Goal: Task Accomplishment & Management: Manage account settings

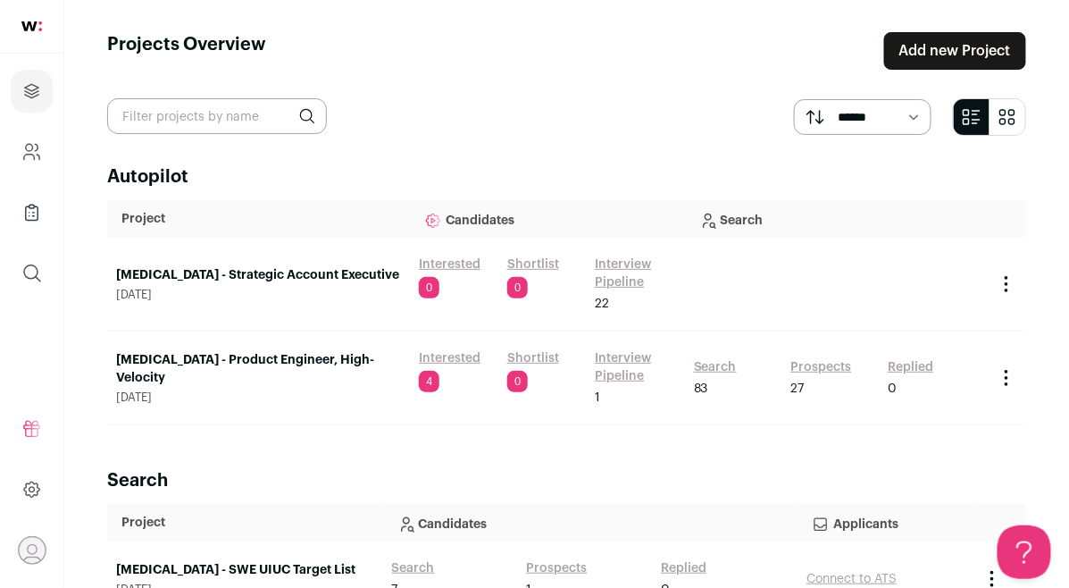
click at [430, 354] on link "Interested" at bounding box center [450, 358] width 62 height 18
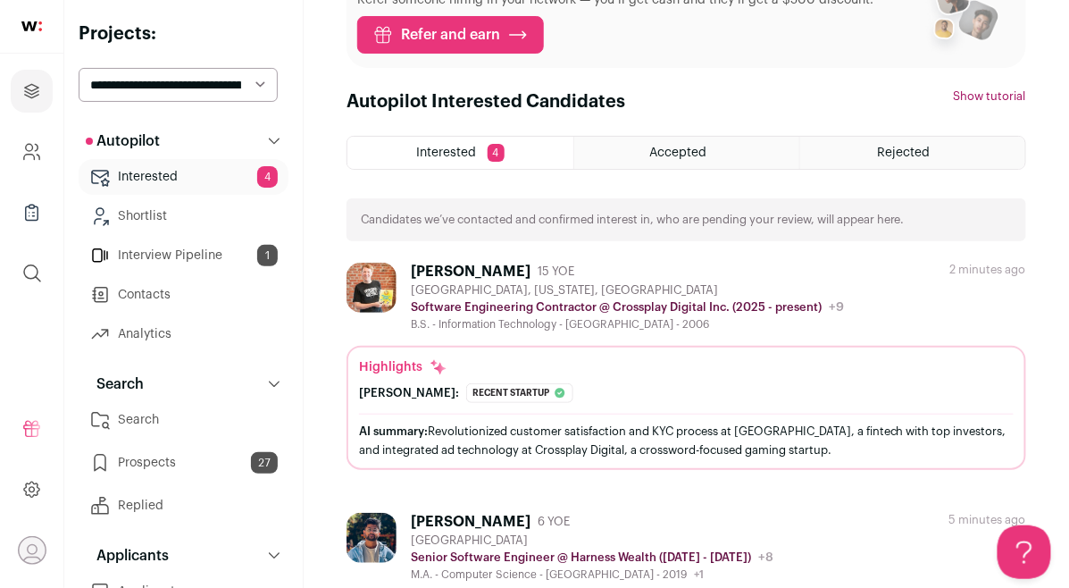
scroll to position [89, 0]
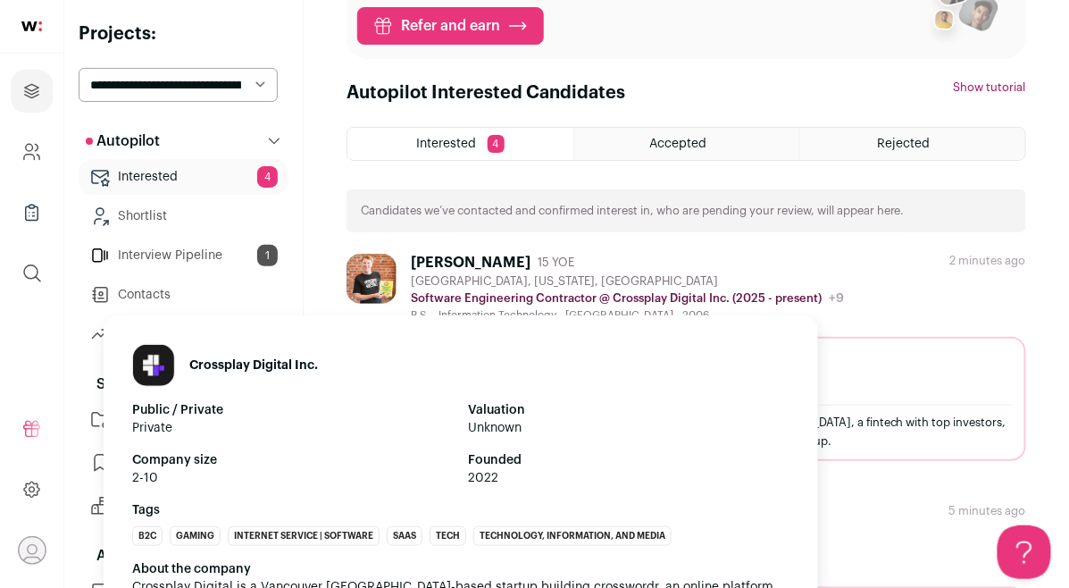
click at [580, 299] on p "Software Engineering Contractor @ Crossplay Digital Inc. (2025 - present)" at bounding box center [616, 298] width 411 height 14
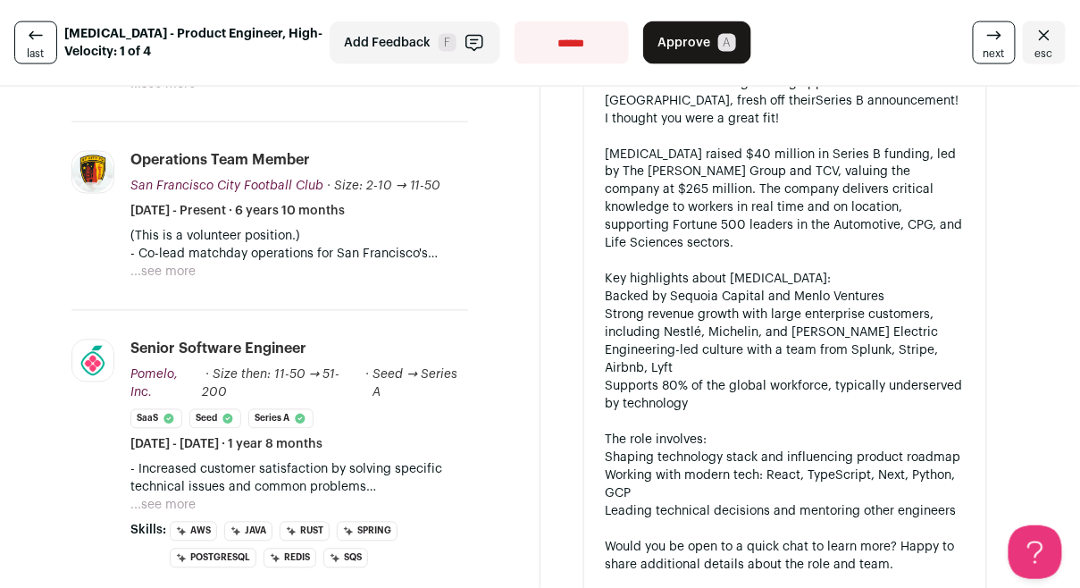
scroll to position [925, 0]
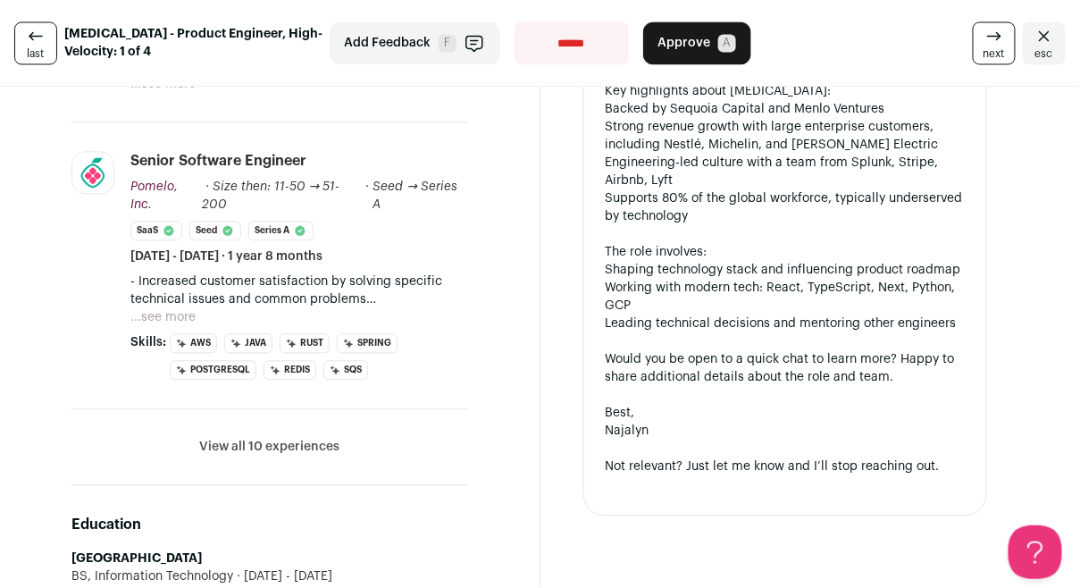
click at [321, 438] on button "View all 10 experiences" at bounding box center [269, 447] width 140 height 18
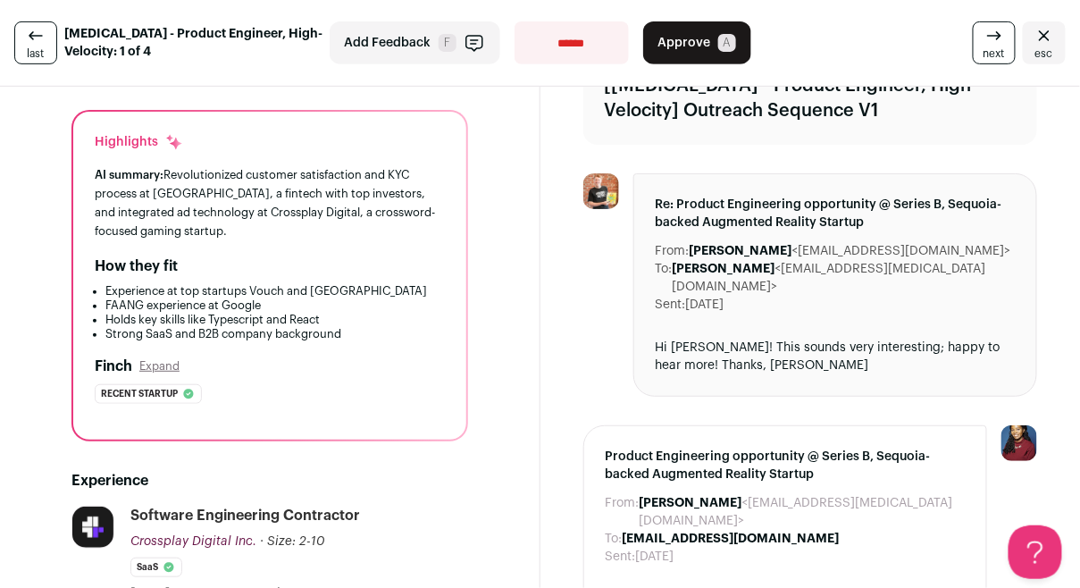
scroll to position [0, 0]
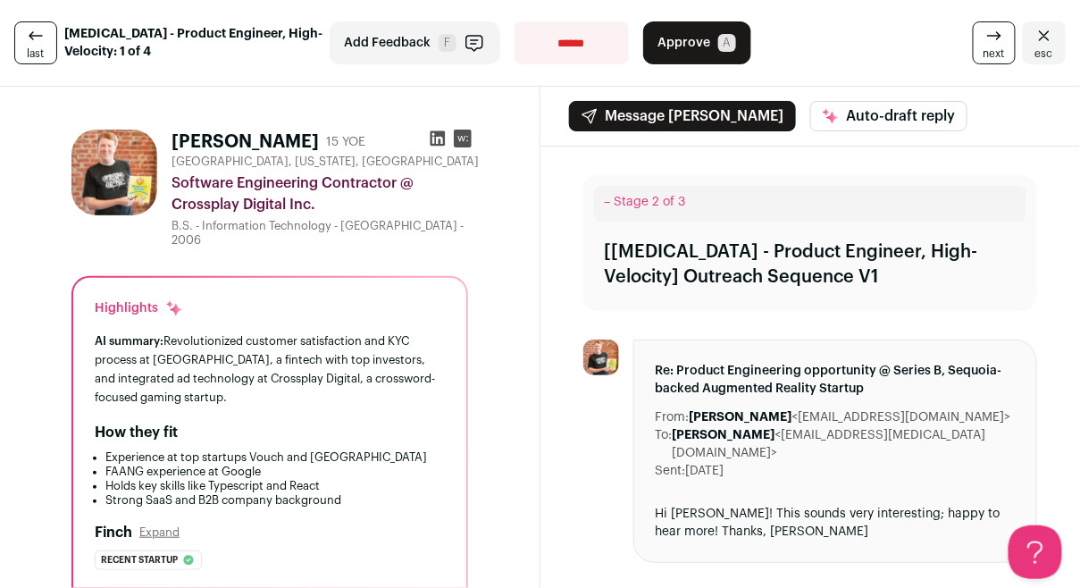
click at [696, 44] on span "Approve" at bounding box center [684, 43] width 53 height 18
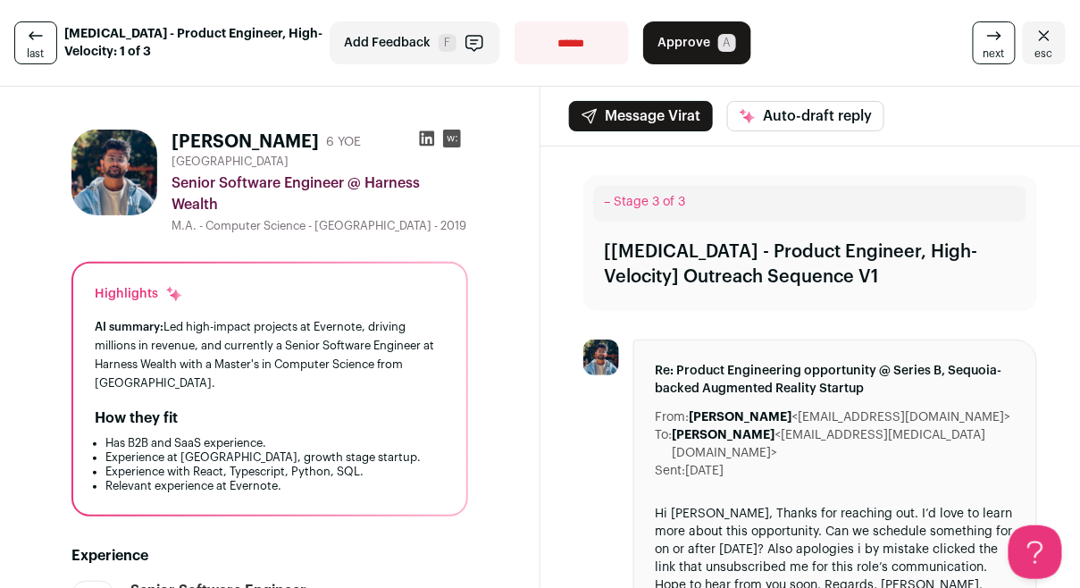
click at [669, 53] on button "Approve A" at bounding box center [697, 42] width 108 height 43
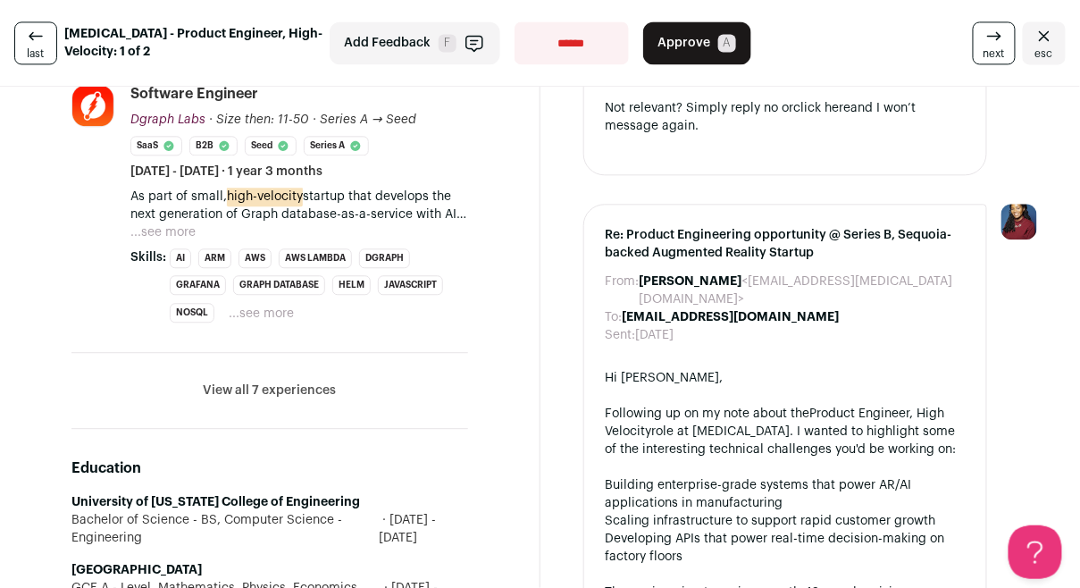
scroll to position [1033, 0]
click at [311, 353] on li "View all 7 experiences View less" at bounding box center [269, 391] width 397 height 76
click at [314, 353] on li "View all 7 experiences View less" at bounding box center [269, 391] width 397 height 76
click at [311, 381] on button "View all 7 experiences" at bounding box center [269, 390] width 133 height 18
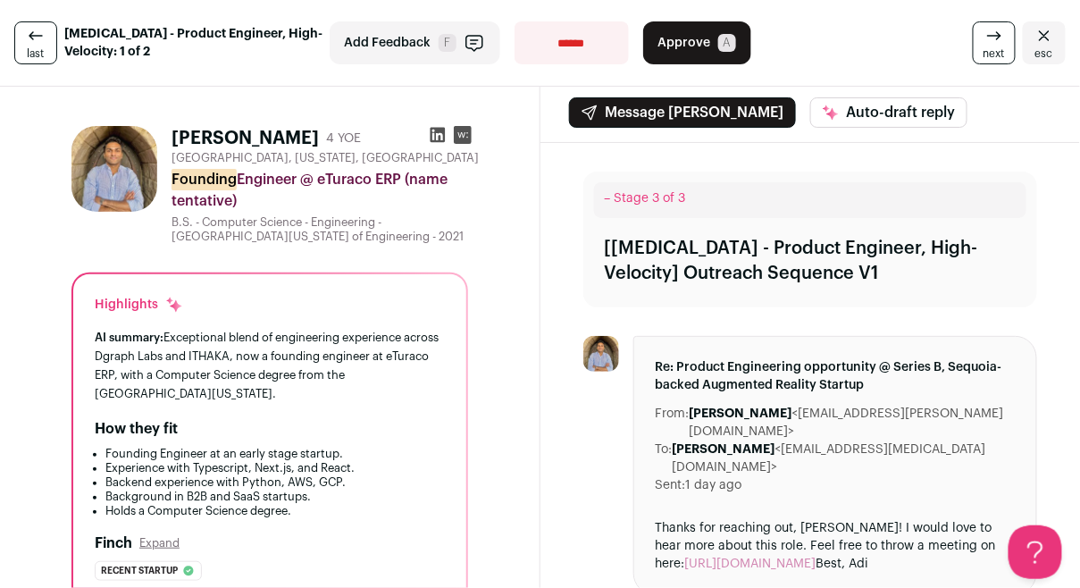
scroll to position [0, 0]
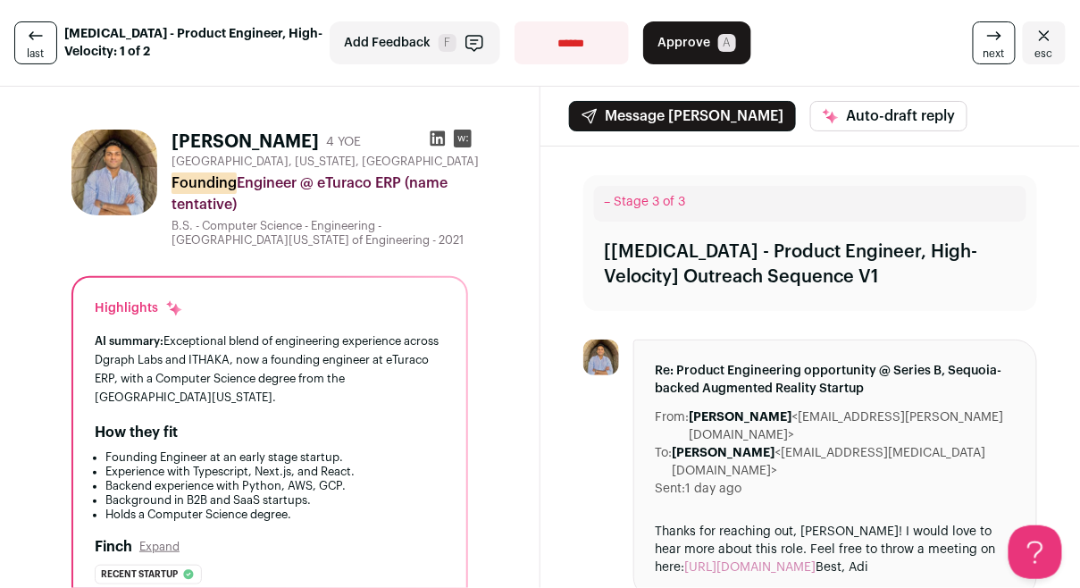
click at [447, 137] on icon at bounding box center [438, 139] width 18 height 18
click at [667, 42] on span "Approve" at bounding box center [684, 43] width 53 height 18
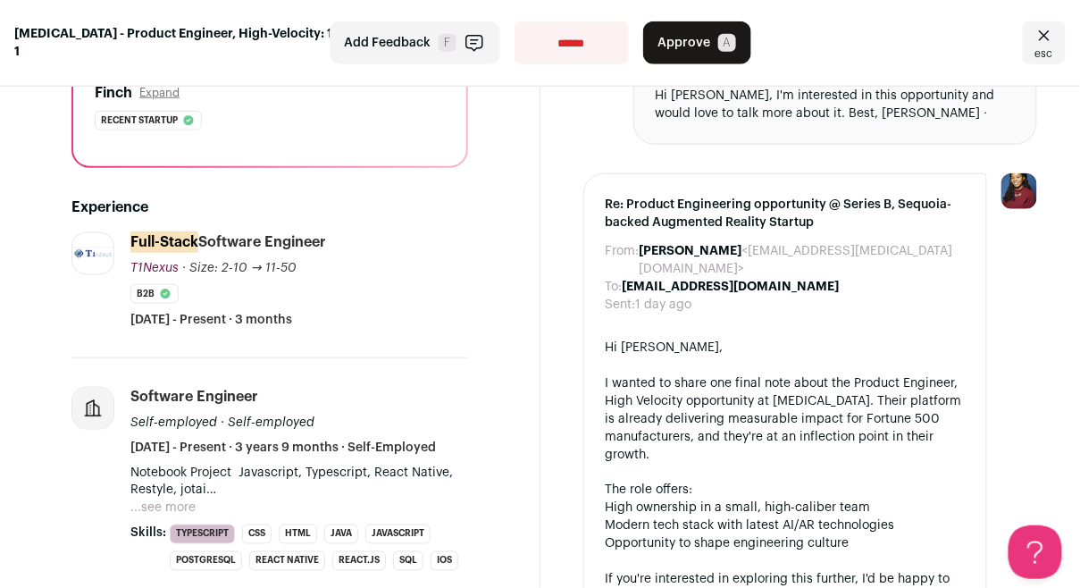
scroll to position [500, 0]
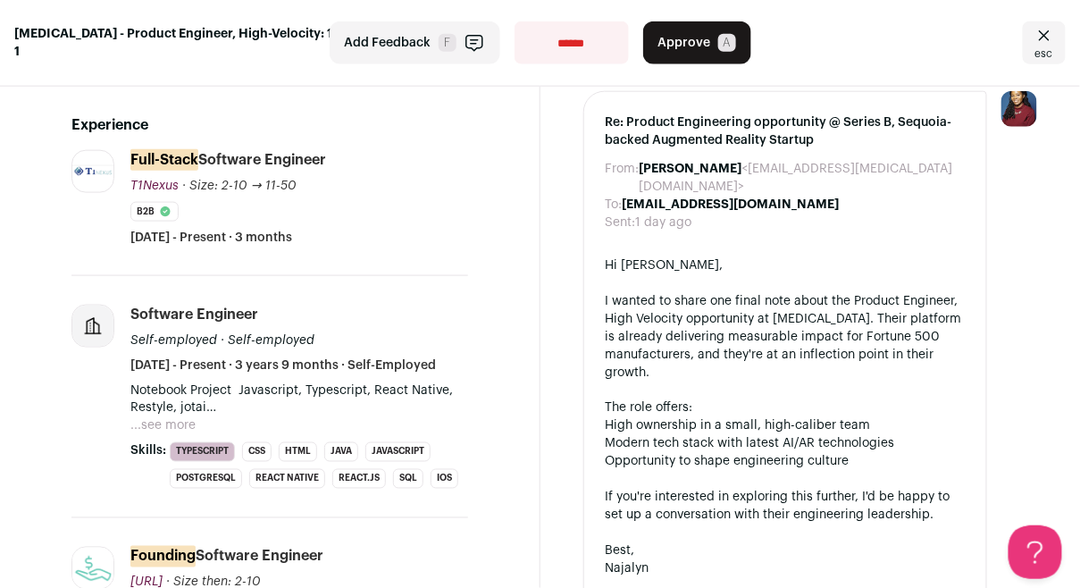
click at [456, 45] on button "Add Feedback F" at bounding box center [415, 42] width 171 height 43
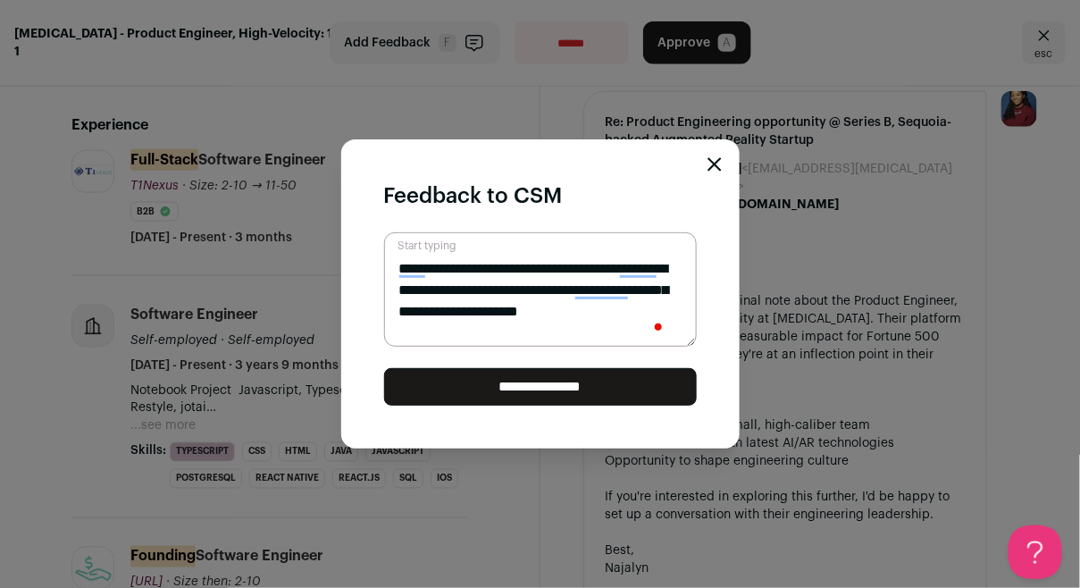
type textarea "**********"
click at [573, 394] on input "**********" at bounding box center [540, 387] width 313 height 38
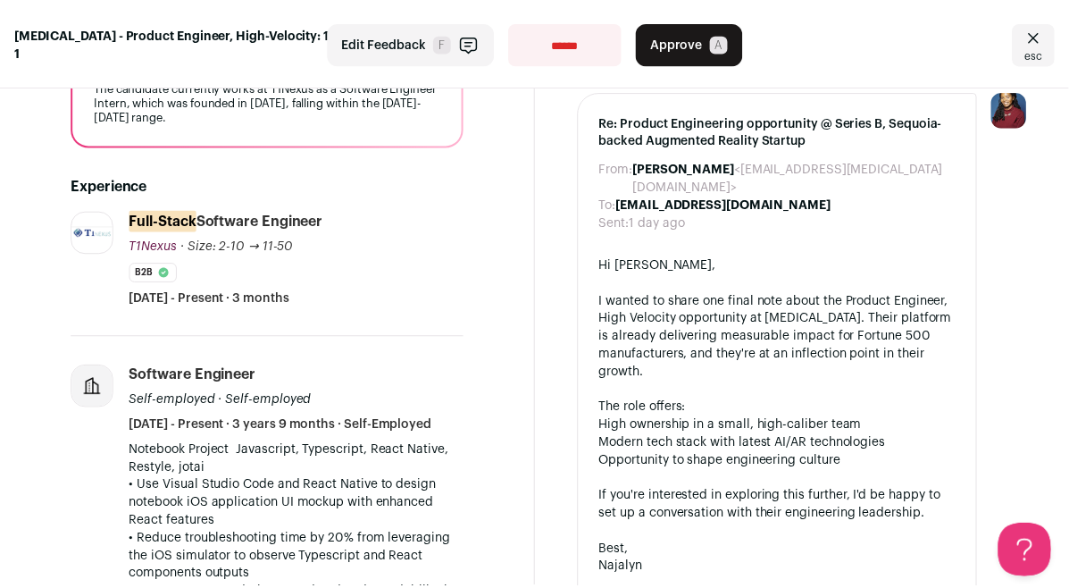
scroll to position [0, 0]
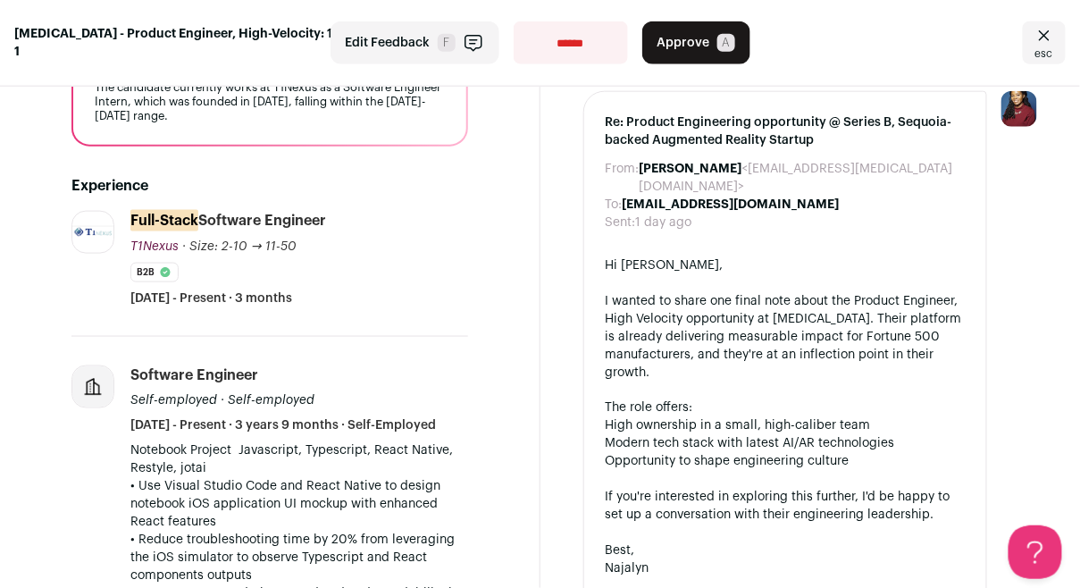
click at [574, 42] on select "**********" at bounding box center [571, 42] width 114 height 43
select select "**********"
click at [514, 21] on select "**********" at bounding box center [571, 42] width 114 height 43
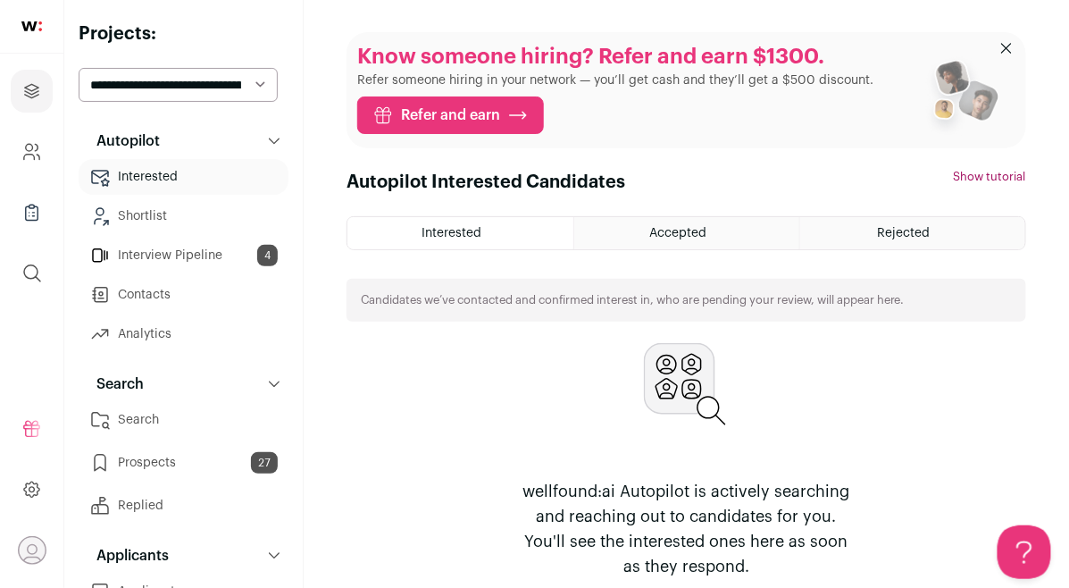
click at [222, 262] on link "Interview Pipeline 4" at bounding box center [184, 256] width 210 height 36
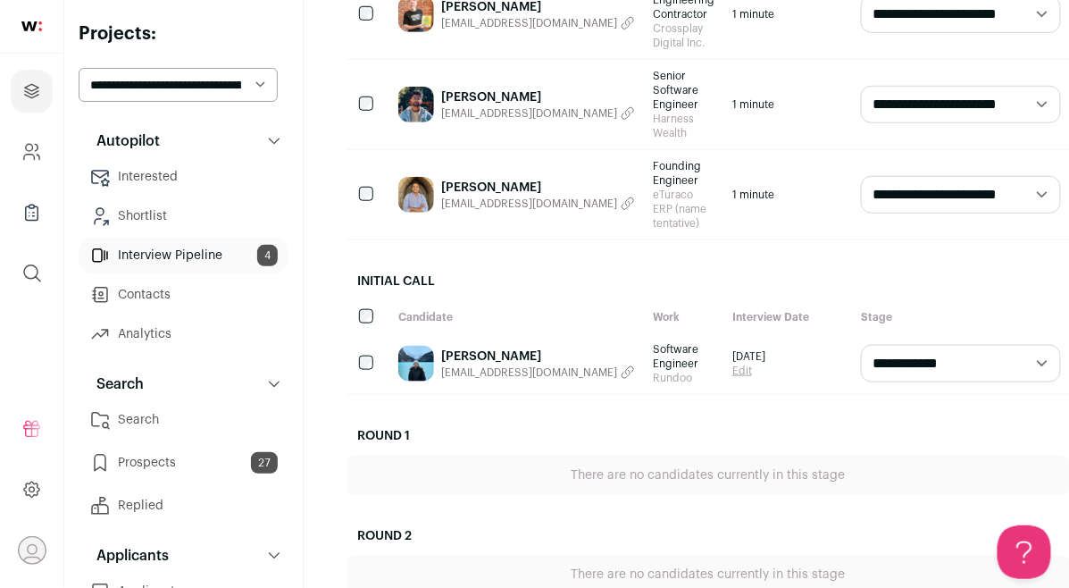
scroll to position [347, 0]
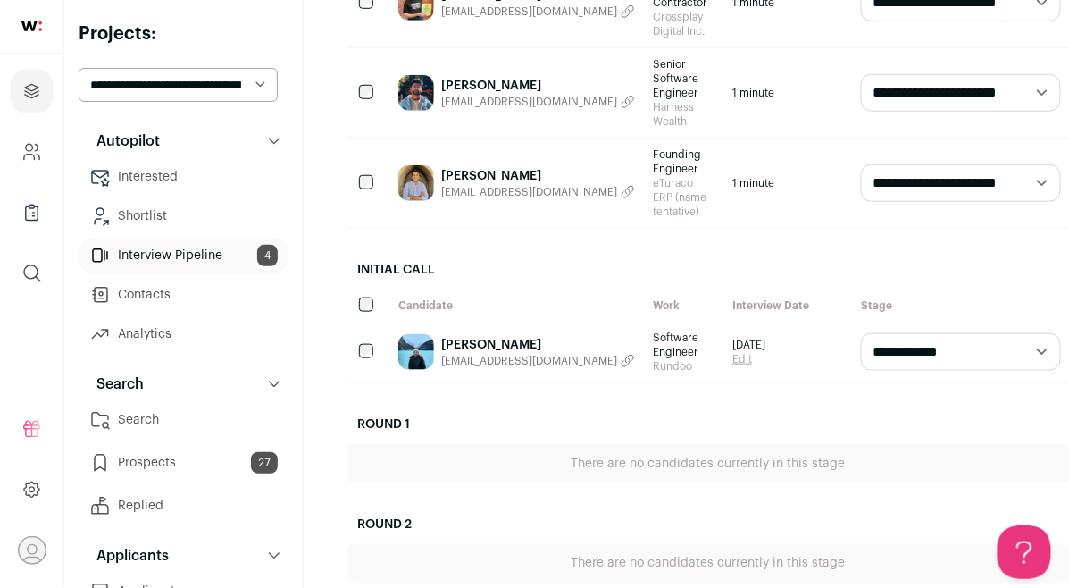
click at [518, 338] on link "[PERSON_NAME]" at bounding box center [538, 345] width 194 height 18
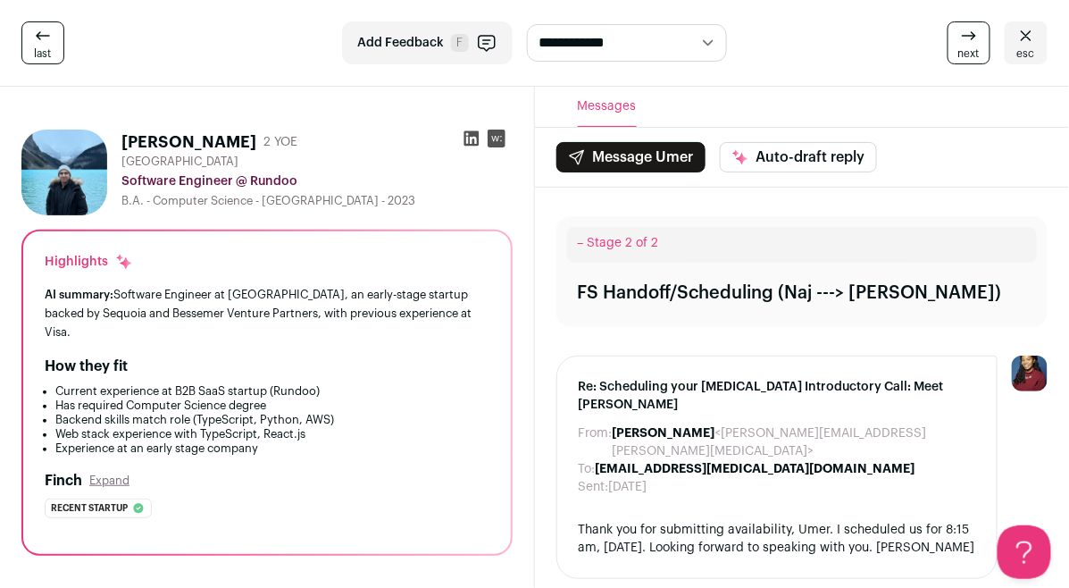
click at [1028, 46] on span "esc" at bounding box center [1026, 53] width 18 height 14
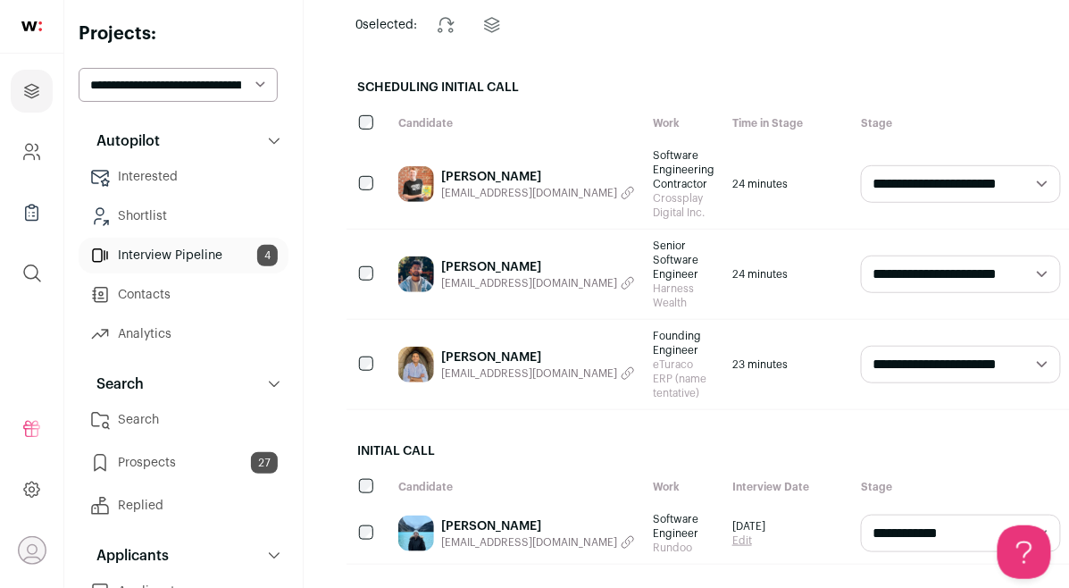
scroll to position [115, 0]
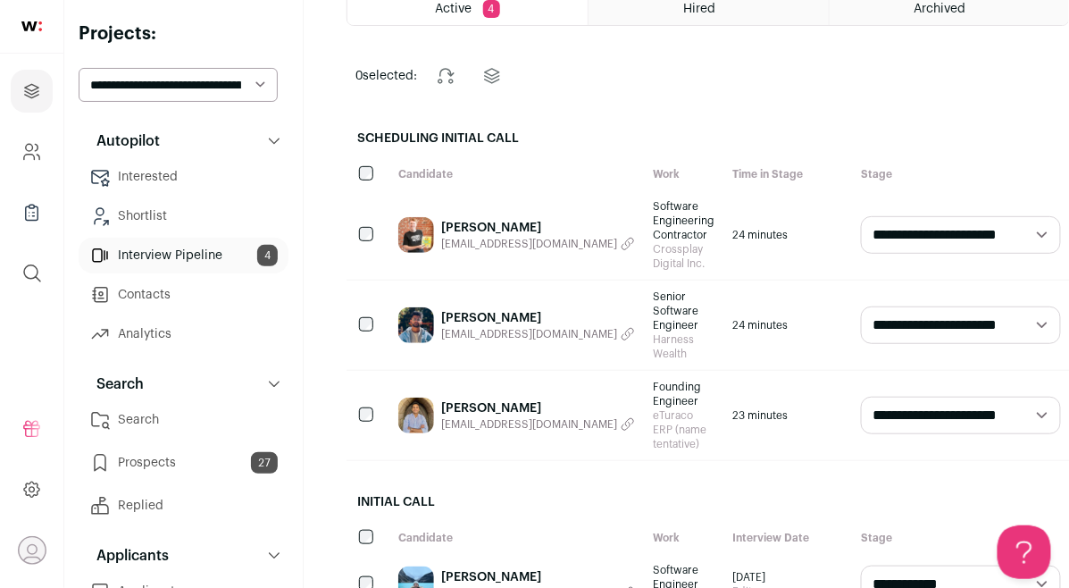
click at [213, 88] on select "**********" at bounding box center [178, 85] width 199 height 34
select select "*****"
click at [79, 68] on select "**********" at bounding box center [178, 85] width 199 height 34
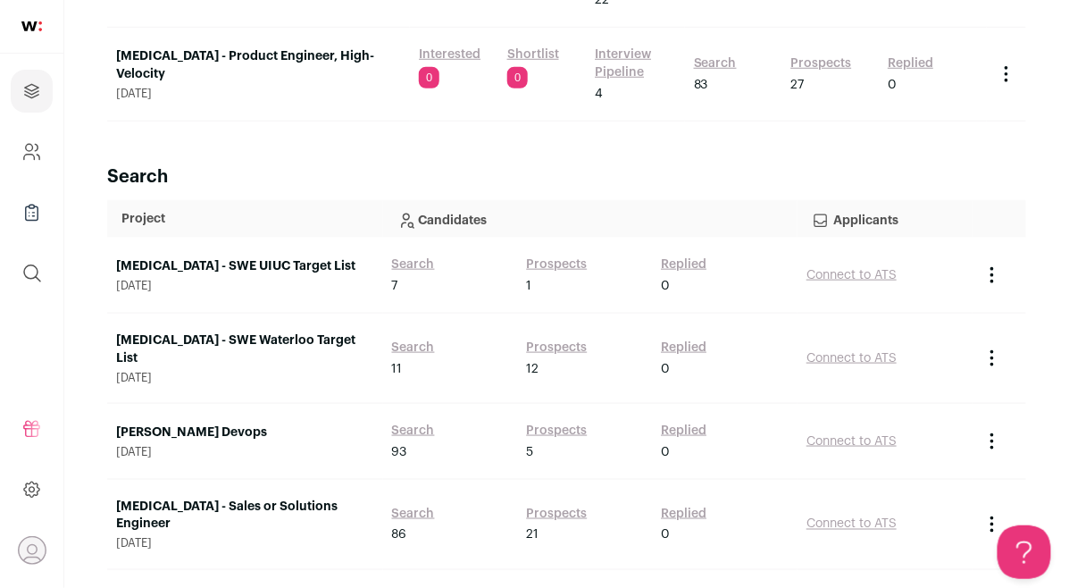
scroll to position [561, 0]
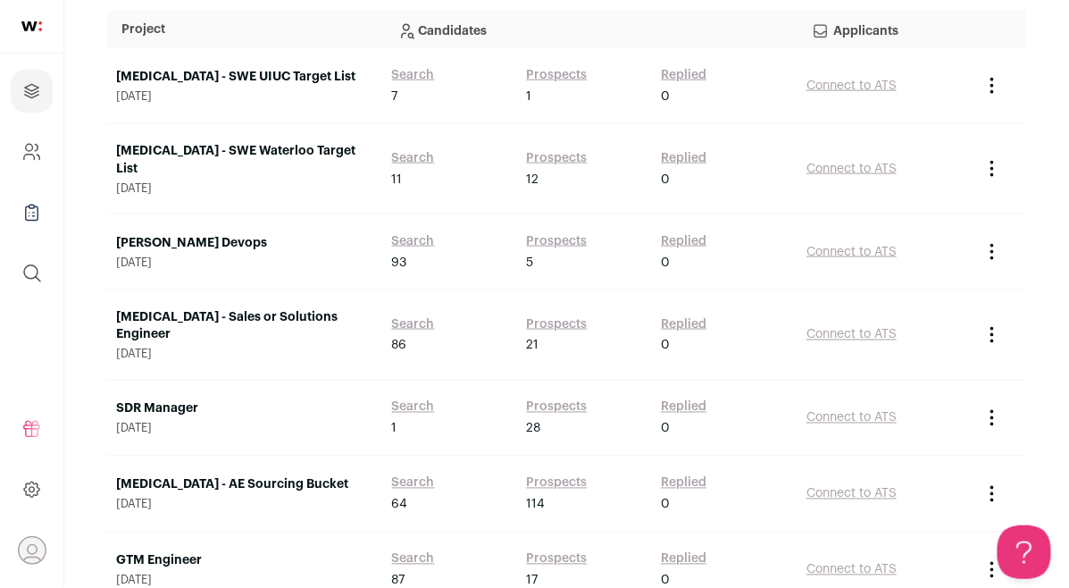
click at [289, 308] on link "[MEDICAL_DATA] - Sales or Solutions Engineer" at bounding box center [245, 326] width 258 height 36
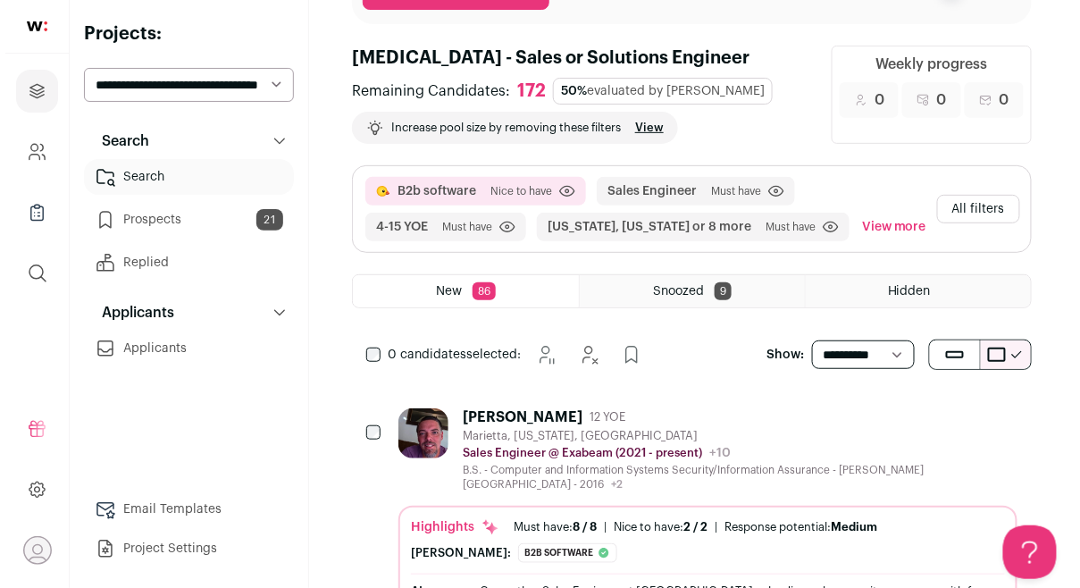
scroll to position [159, 0]
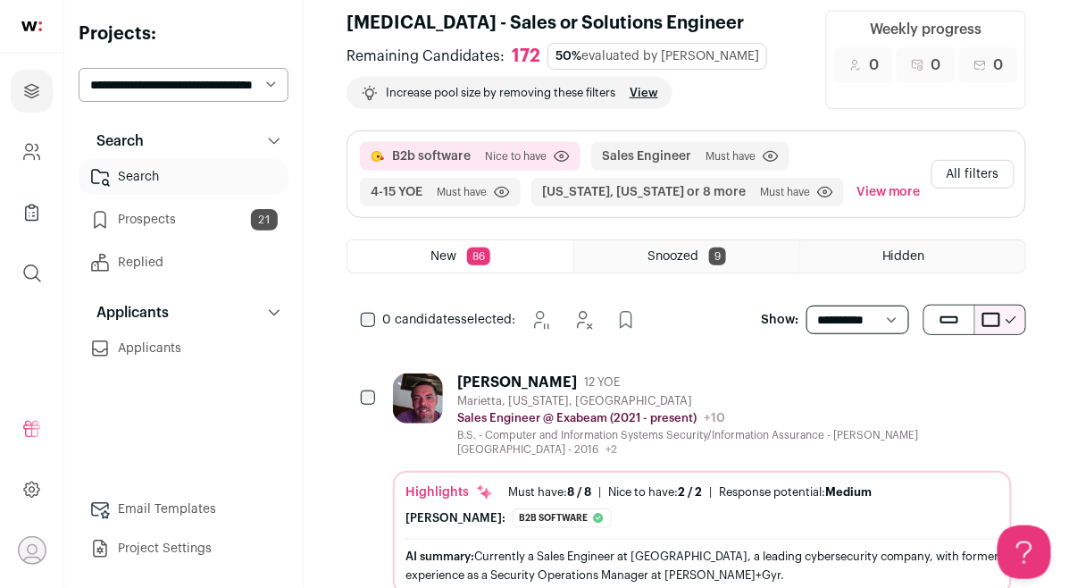
click at [993, 185] on button "All filters" at bounding box center [973, 174] width 83 height 29
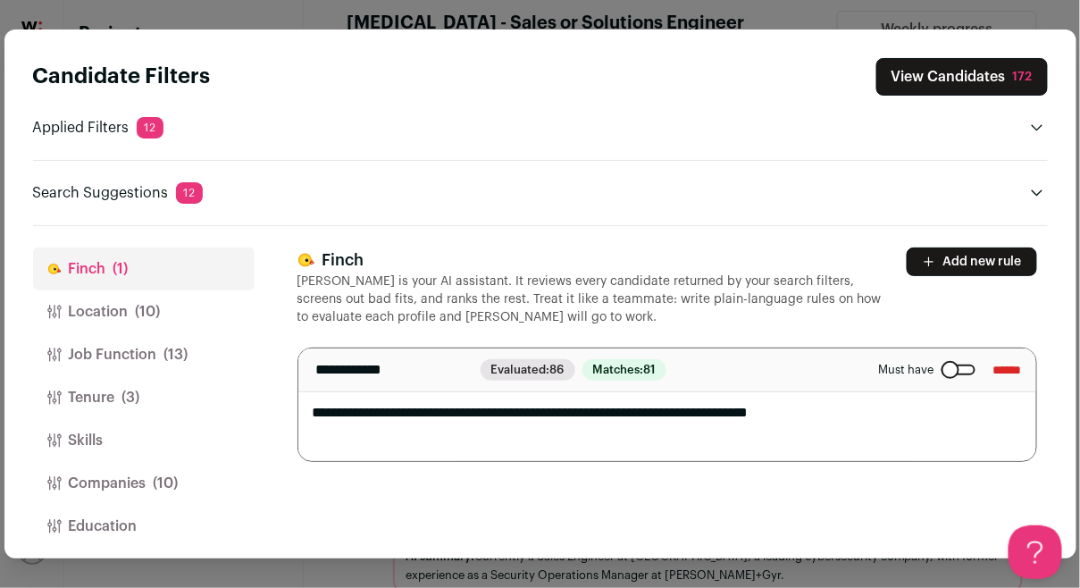
click at [131, 287] on button "Finch (1)" at bounding box center [144, 268] width 222 height 43
click at [144, 304] on span "(10)" at bounding box center [148, 311] width 25 height 21
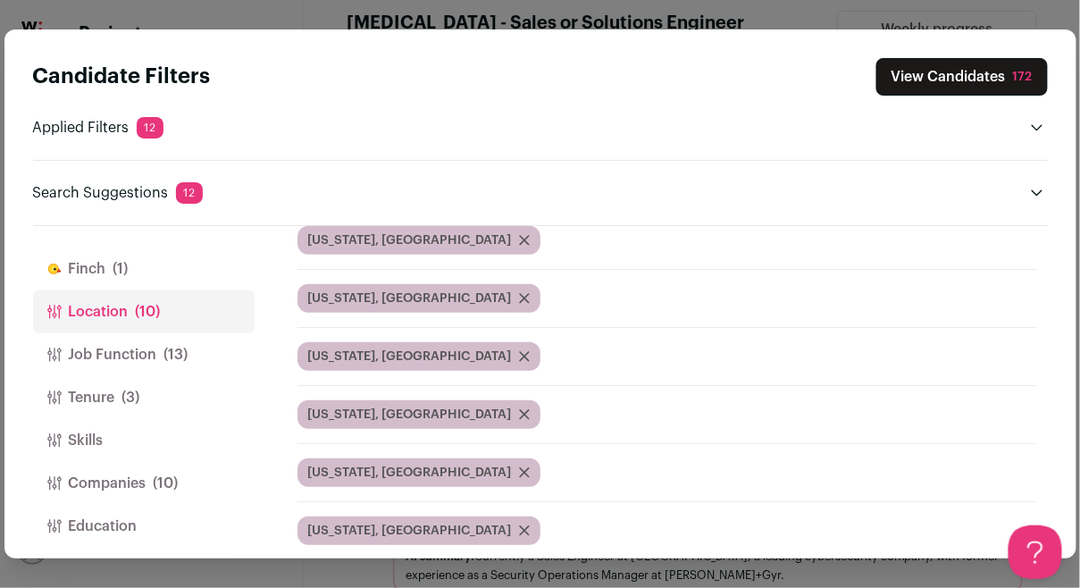
scroll to position [474, 0]
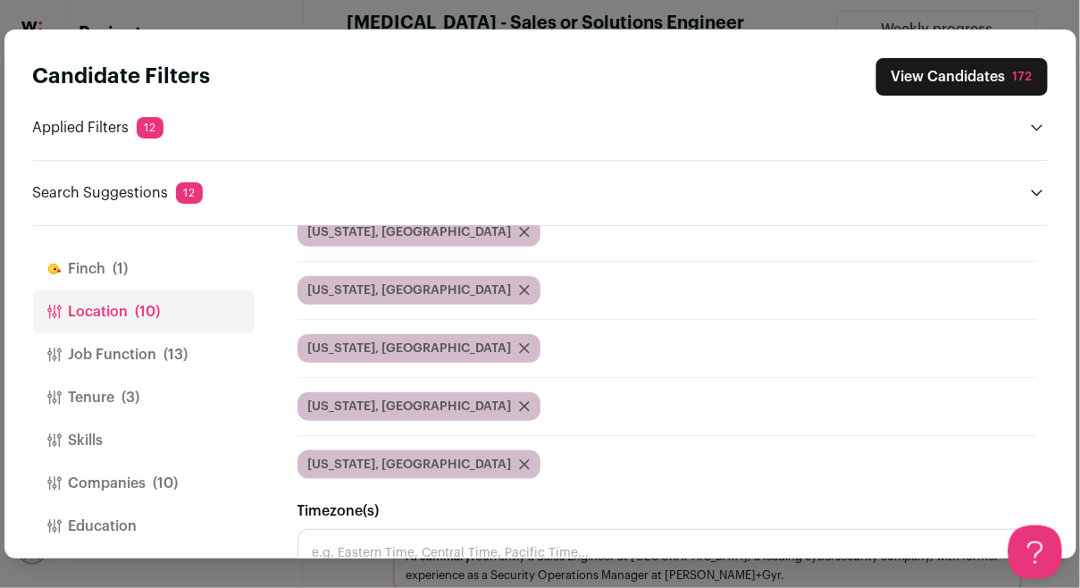
click at [143, 356] on button "Job Function (13)" at bounding box center [144, 354] width 222 height 43
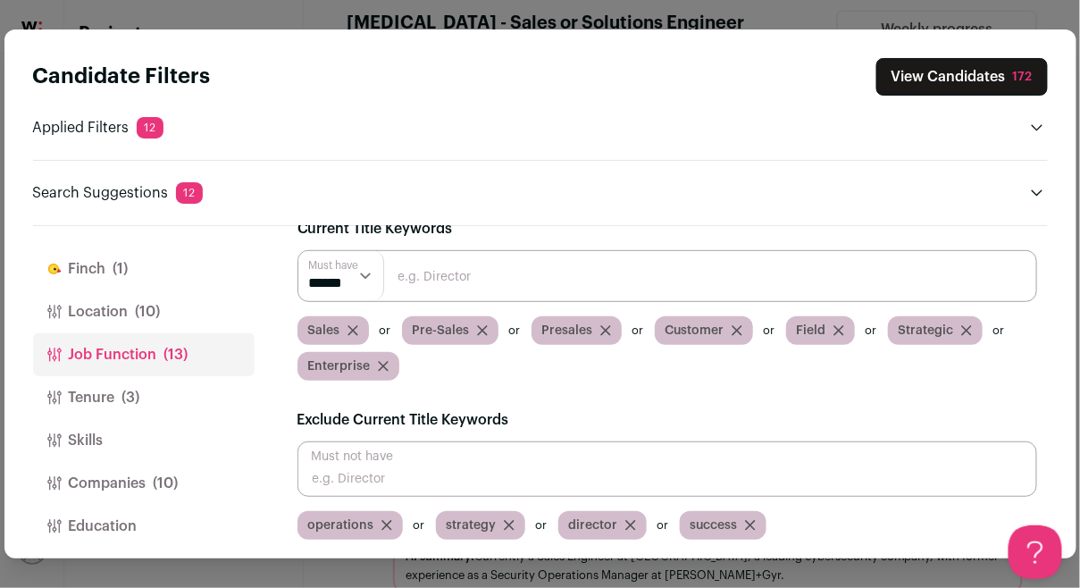
click at [176, 390] on button "Tenure (3)" at bounding box center [144, 397] width 222 height 43
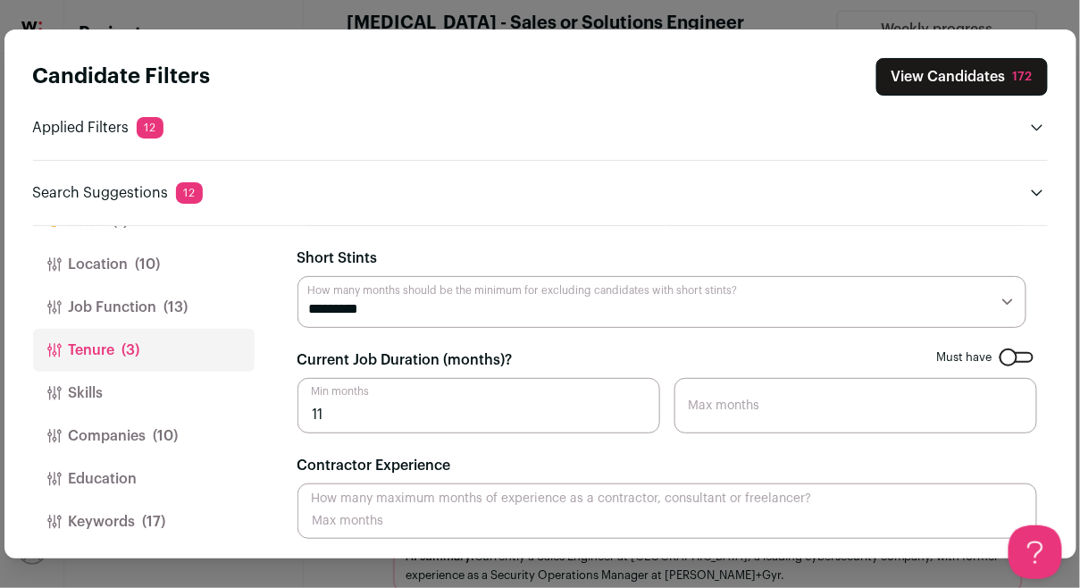
scroll to position [52, 0]
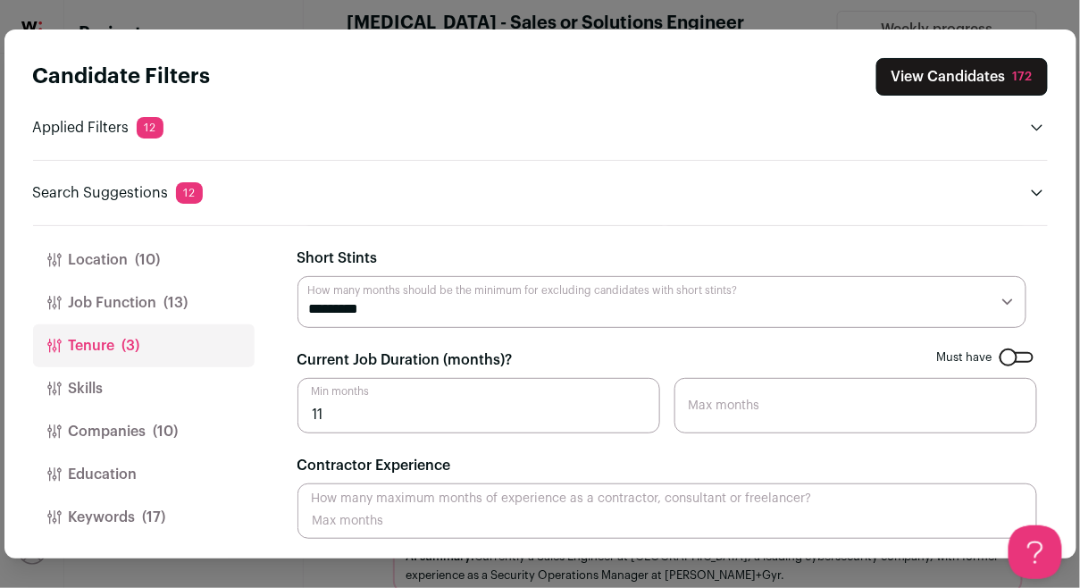
click at [170, 383] on button "Skills" at bounding box center [144, 388] width 222 height 43
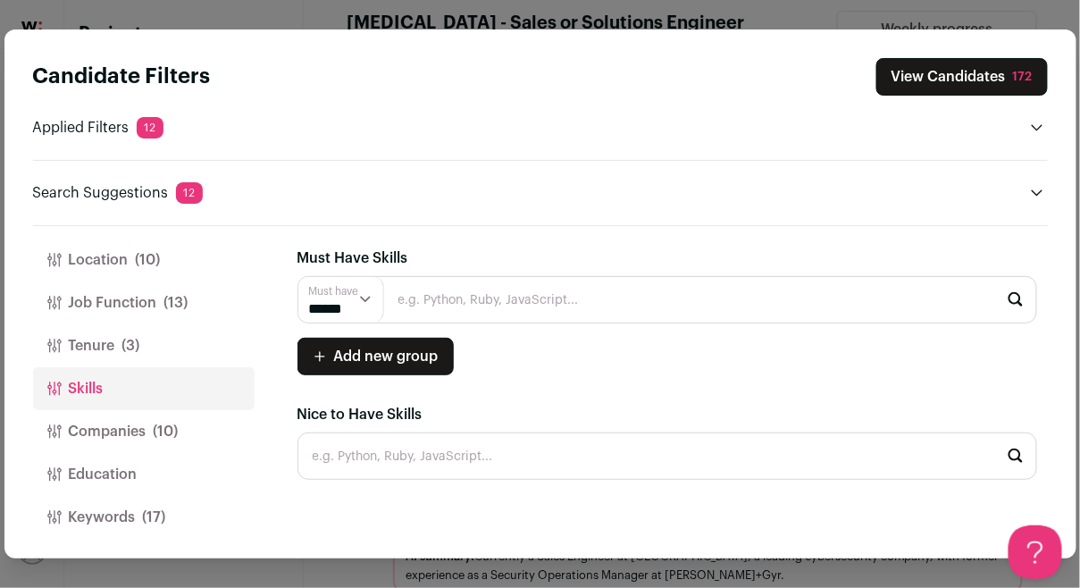
click at [181, 421] on button "Companies (10)" at bounding box center [144, 431] width 222 height 43
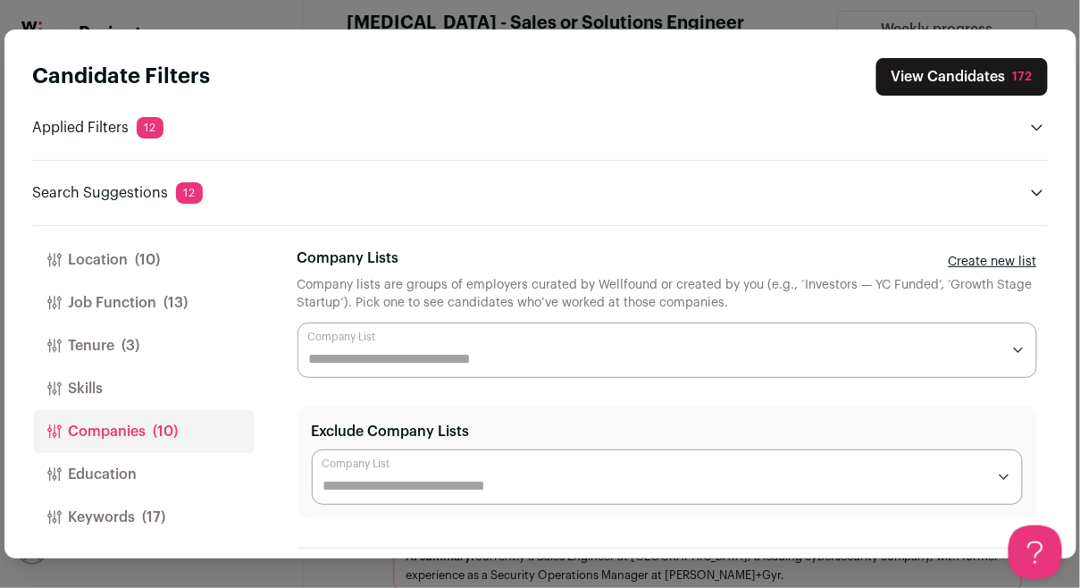
click at [180, 461] on button "Education" at bounding box center [144, 474] width 222 height 43
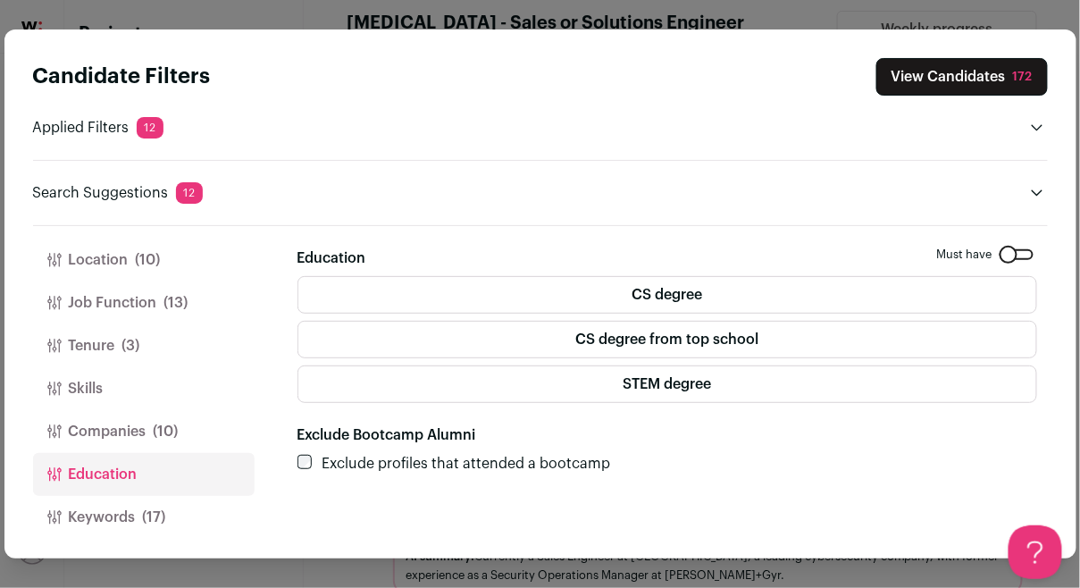
click at [130, 423] on button "Companies (10)" at bounding box center [144, 431] width 222 height 43
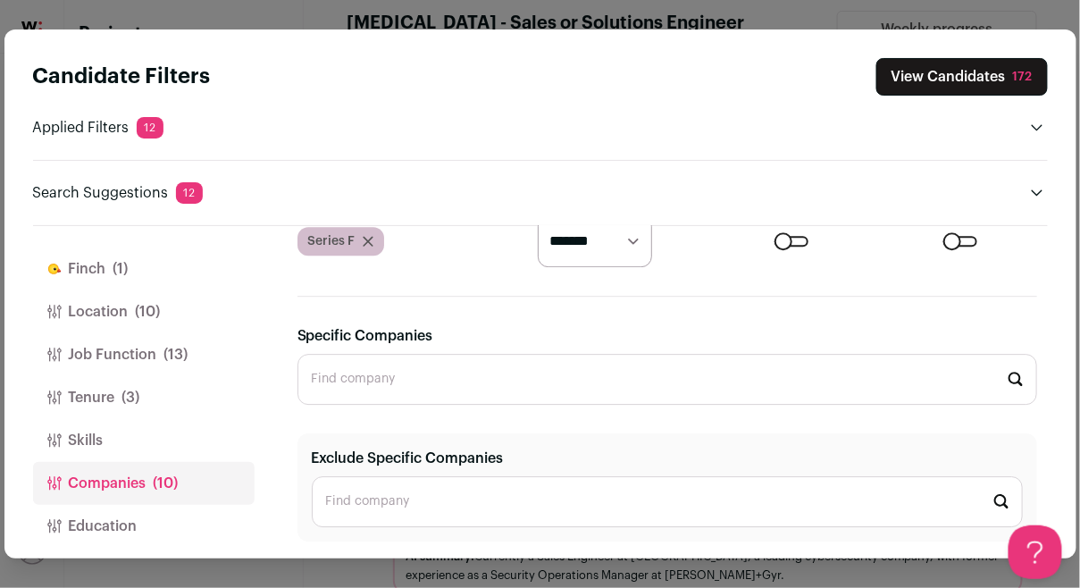
click at [168, 347] on span "(13)" at bounding box center [176, 354] width 24 height 21
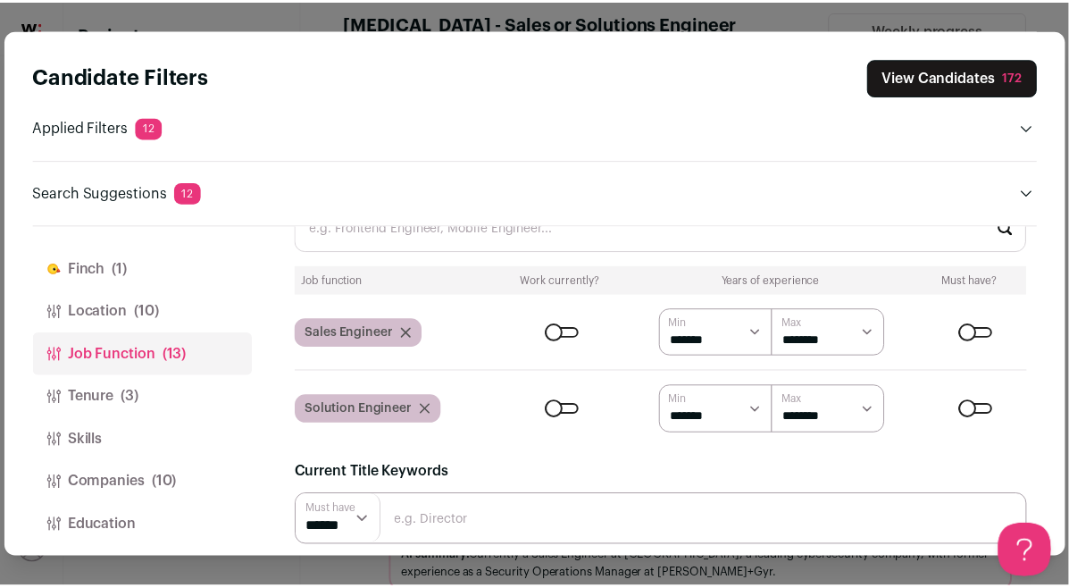
scroll to position [86, 0]
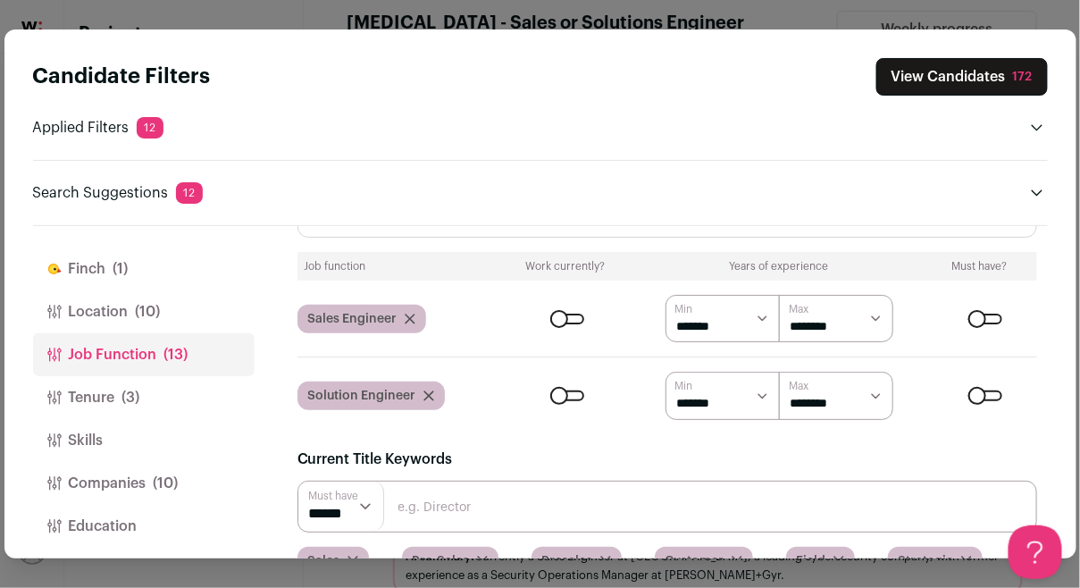
click at [731, 11] on div "Candidate Filters View Candidates 172 Applied Filters 12 B2b software Must have…" at bounding box center [540, 294] width 1080 height 588
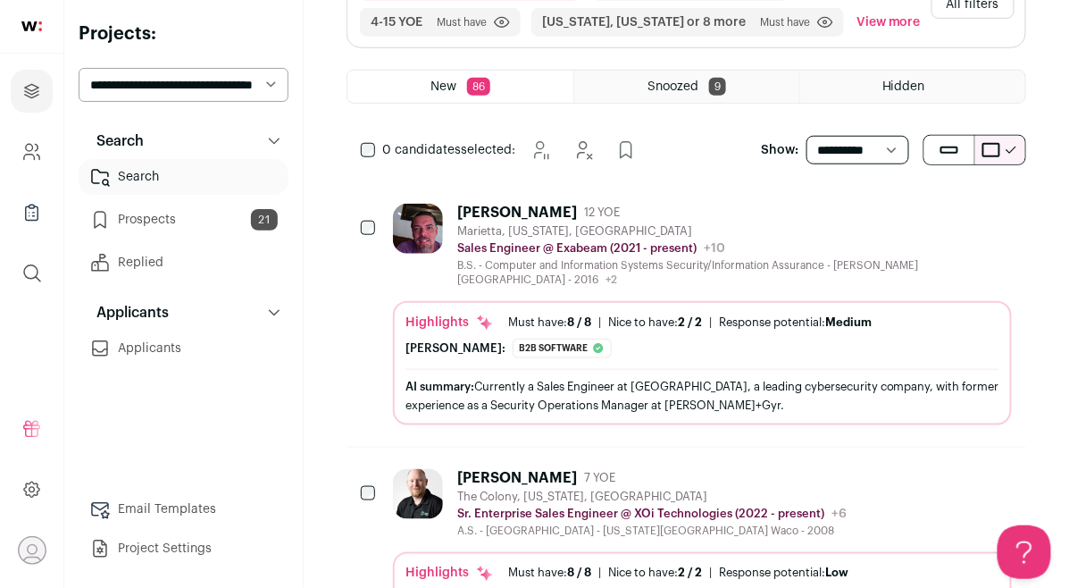
scroll to position [331, 0]
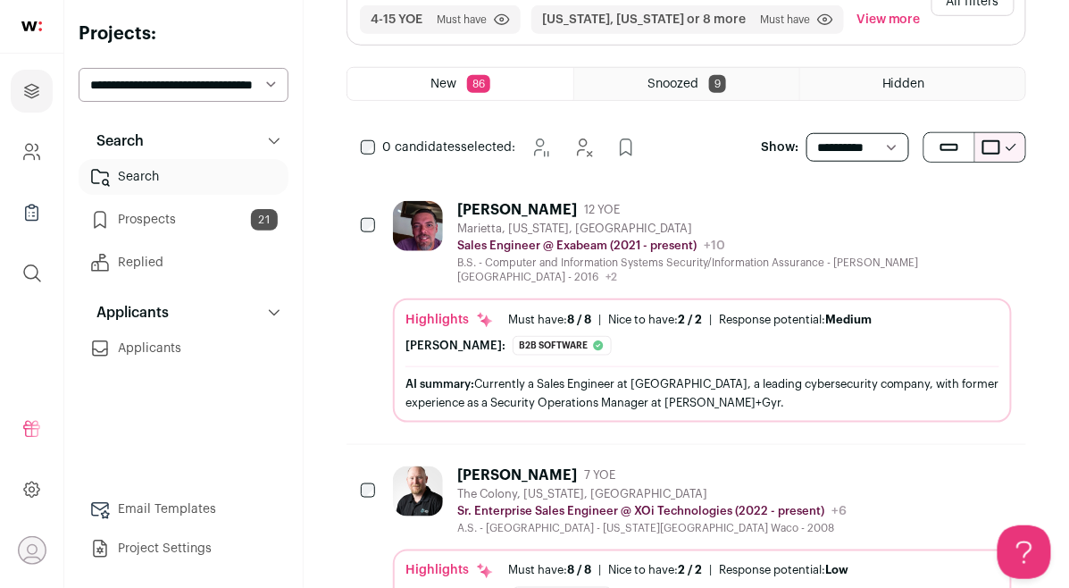
click at [201, 219] on link "Prospects 21" at bounding box center [184, 220] width 210 height 36
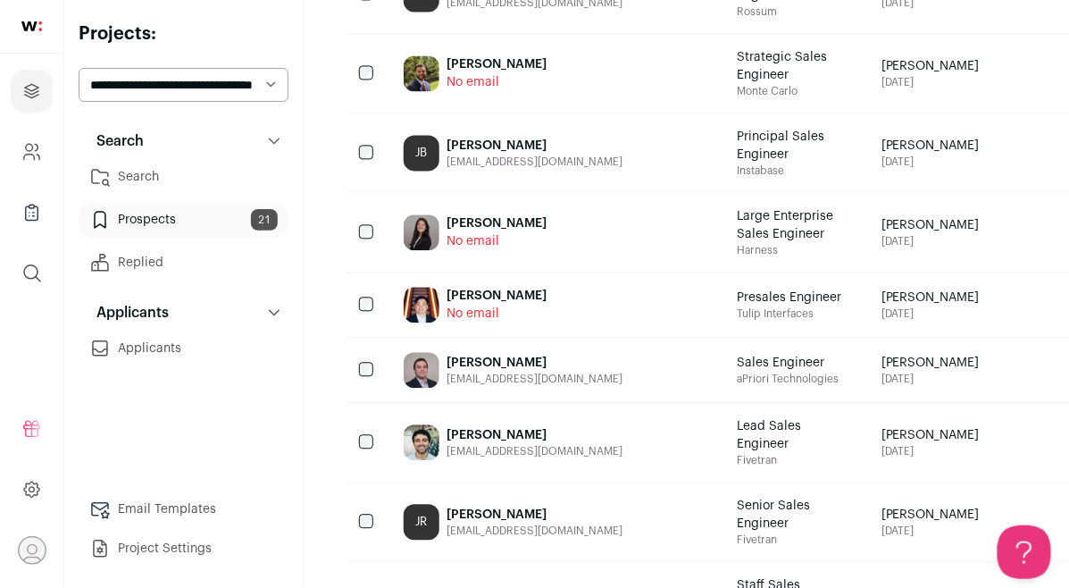
scroll to position [936, 0]
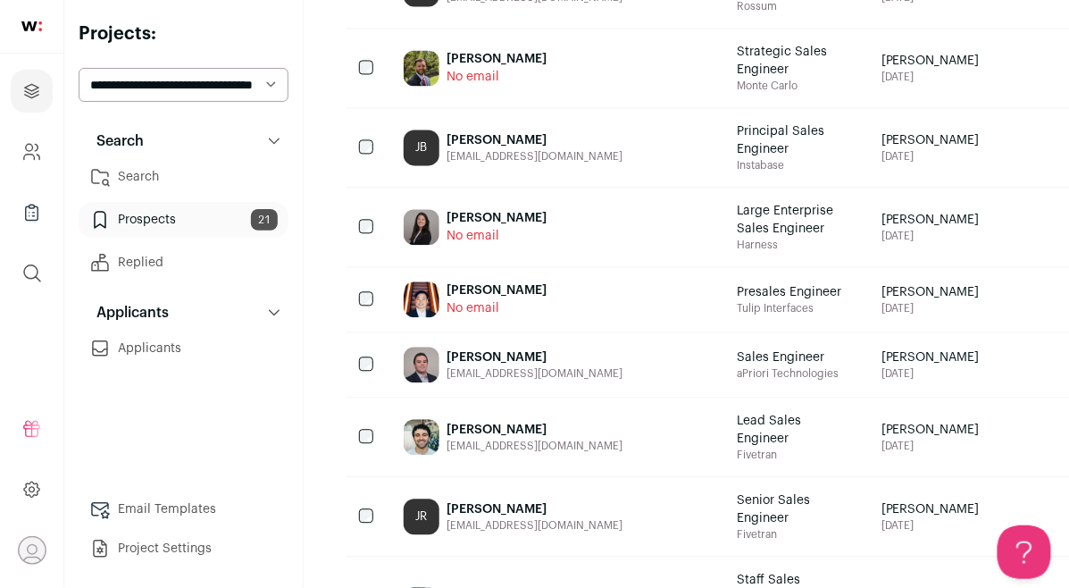
click at [737, 301] on span "Presales Engineer" at bounding box center [789, 292] width 105 height 18
click at [481, 299] on div "[PERSON_NAME]" at bounding box center [497, 290] width 100 height 18
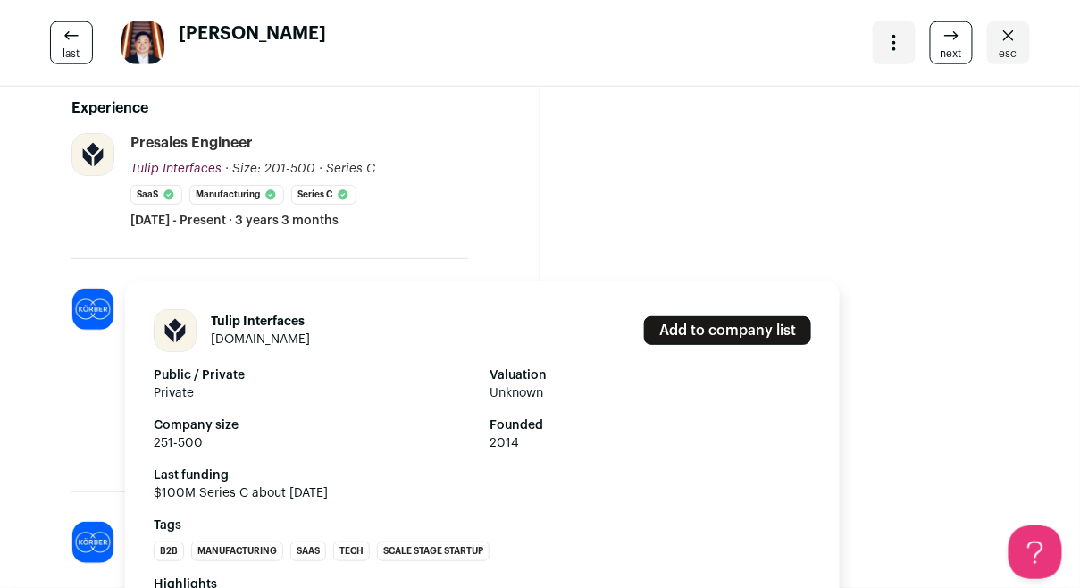
scroll to position [484, 0]
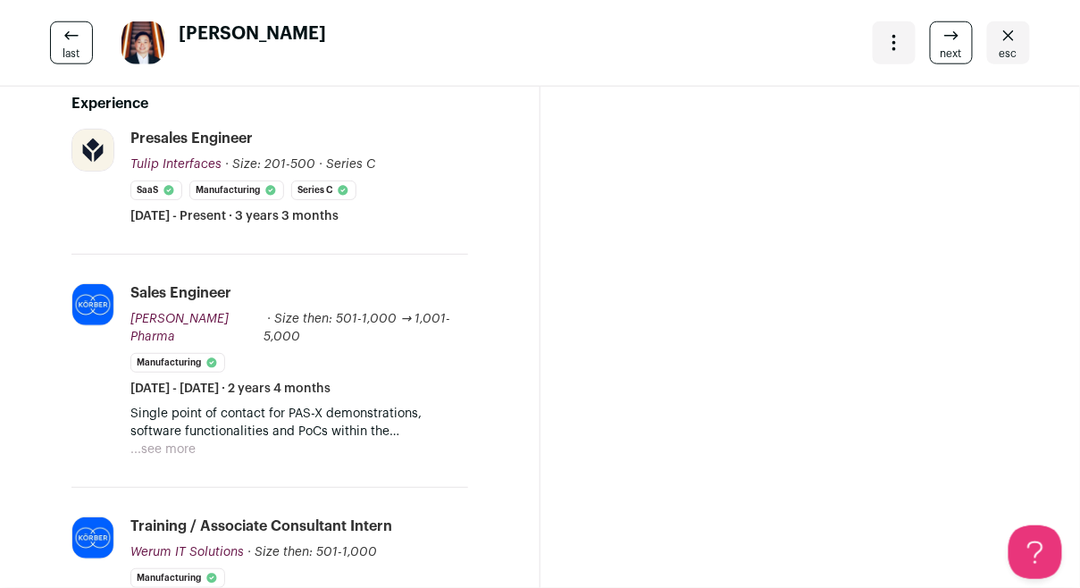
click at [1000, 51] on span "esc" at bounding box center [1009, 53] width 18 height 14
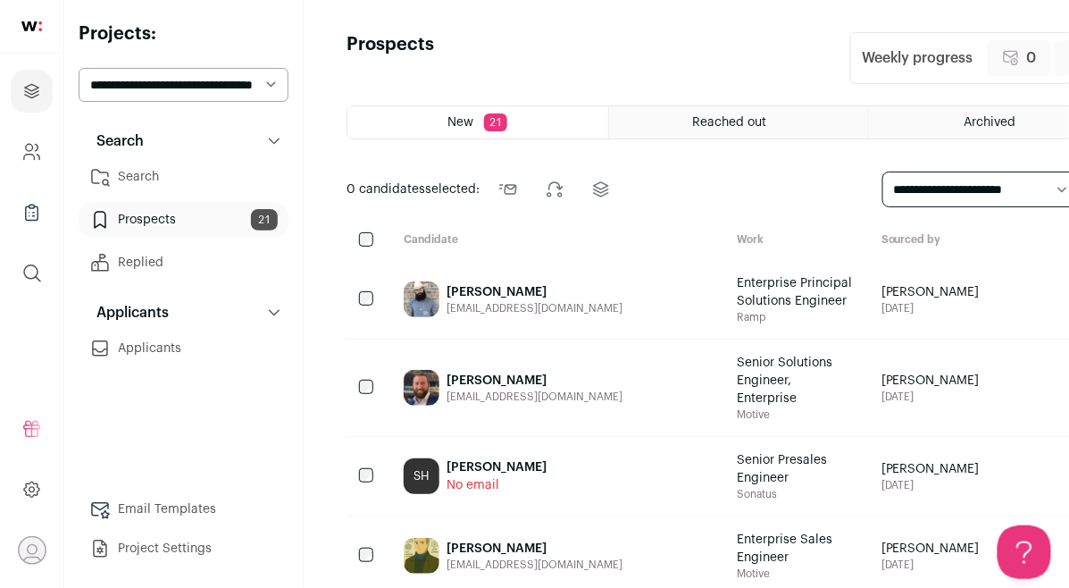
click at [248, 88] on select "**********" at bounding box center [184, 85] width 210 height 34
click at [42, 96] on icon "Projects" at bounding box center [31, 90] width 21 height 21
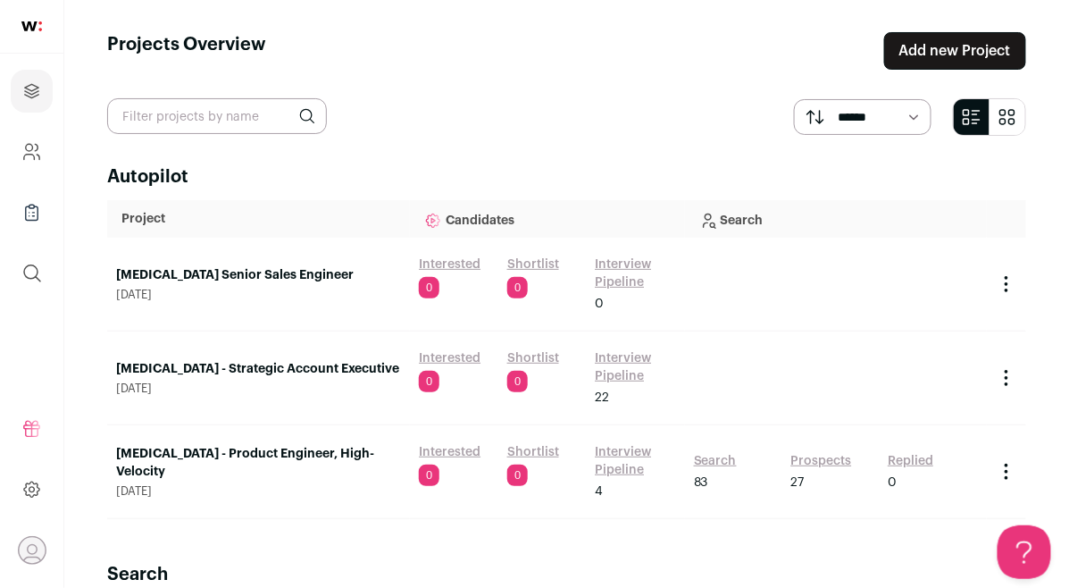
click at [622, 453] on link "Interview Pipeline" at bounding box center [635, 461] width 81 height 36
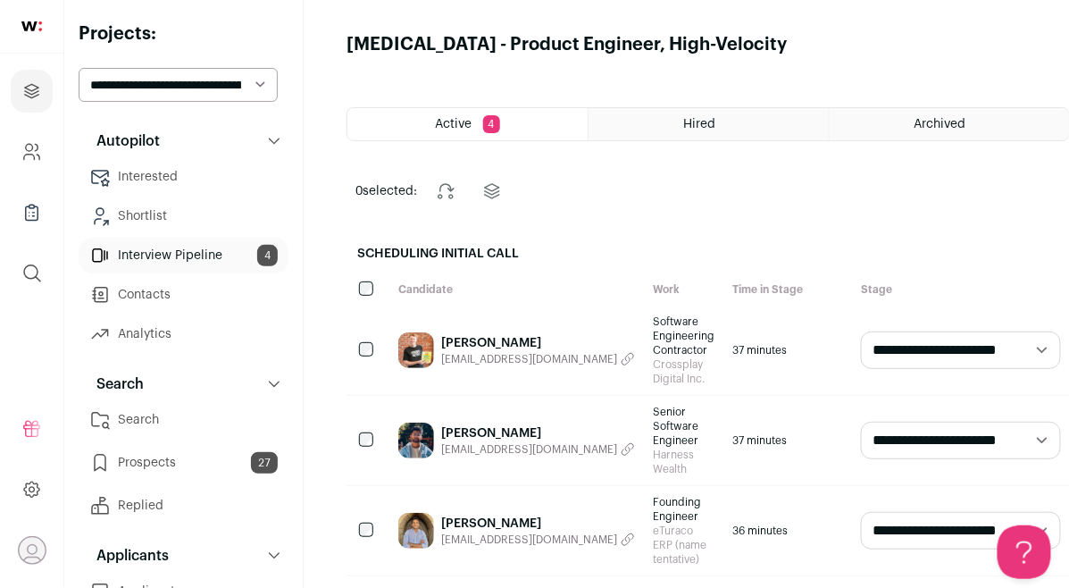
click at [869, 128] on div "Archived" at bounding box center [949, 124] width 239 height 32
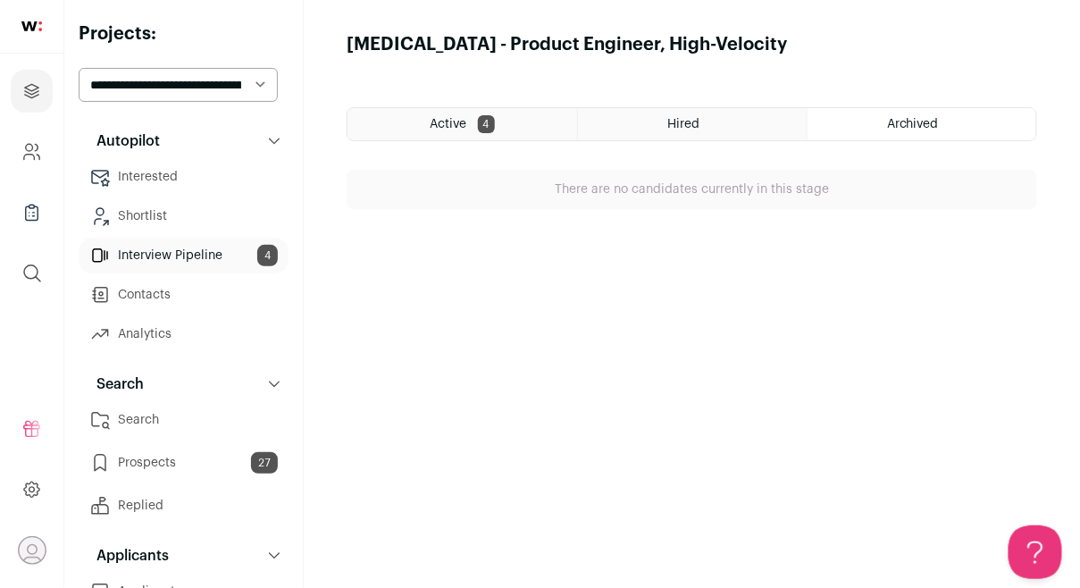
click at [519, 119] on div "Active 4" at bounding box center [462, 124] width 230 height 32
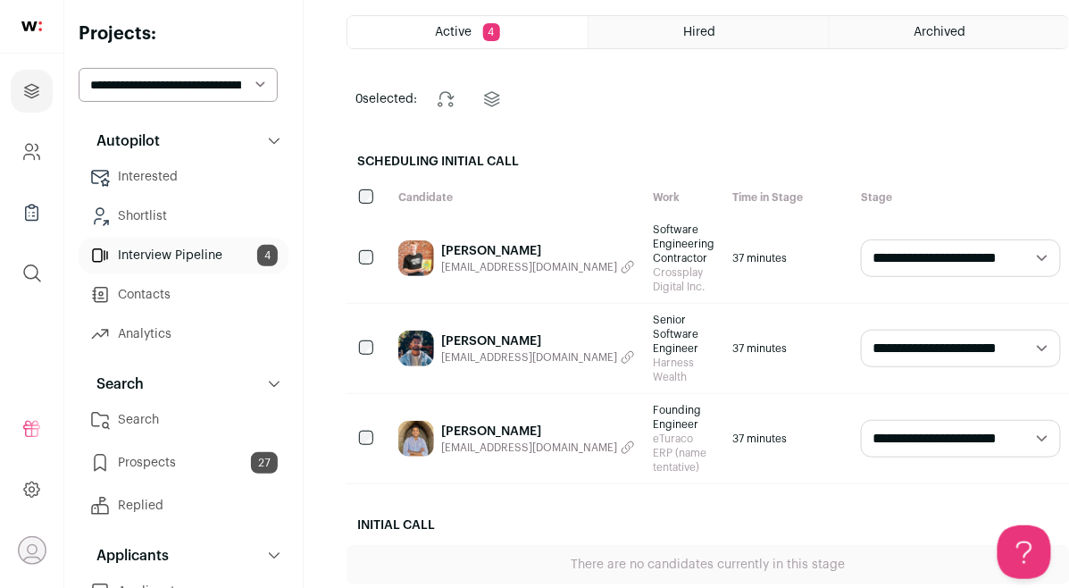
scroll to position [92, 0]
click at [423, 356] on img at bounding box center [416, 349] width 36 height 36
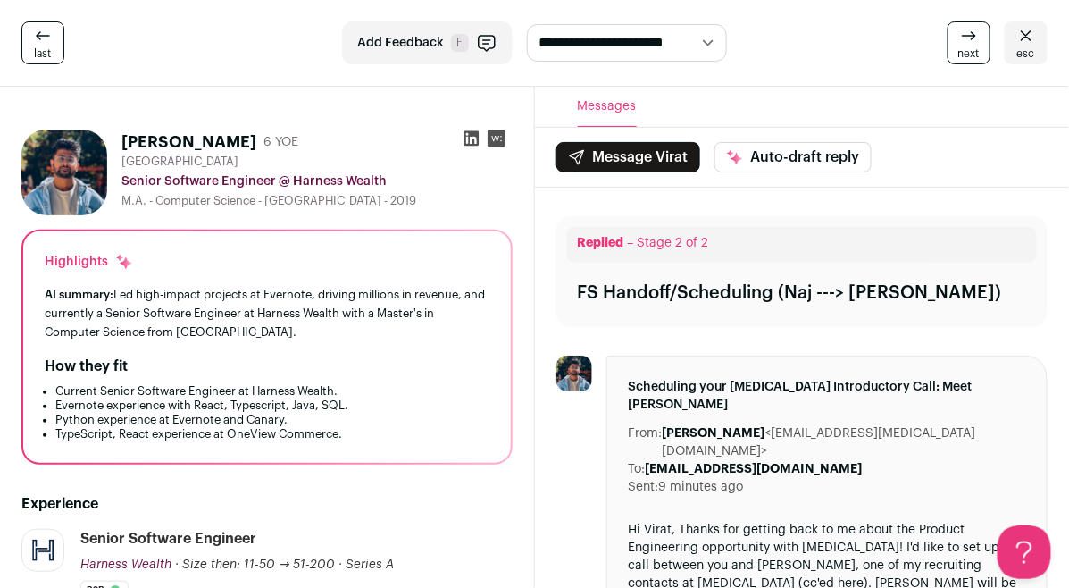
click at [1032, 57] on span "esc" at bounding box center [1026, 53] width 18 height 14
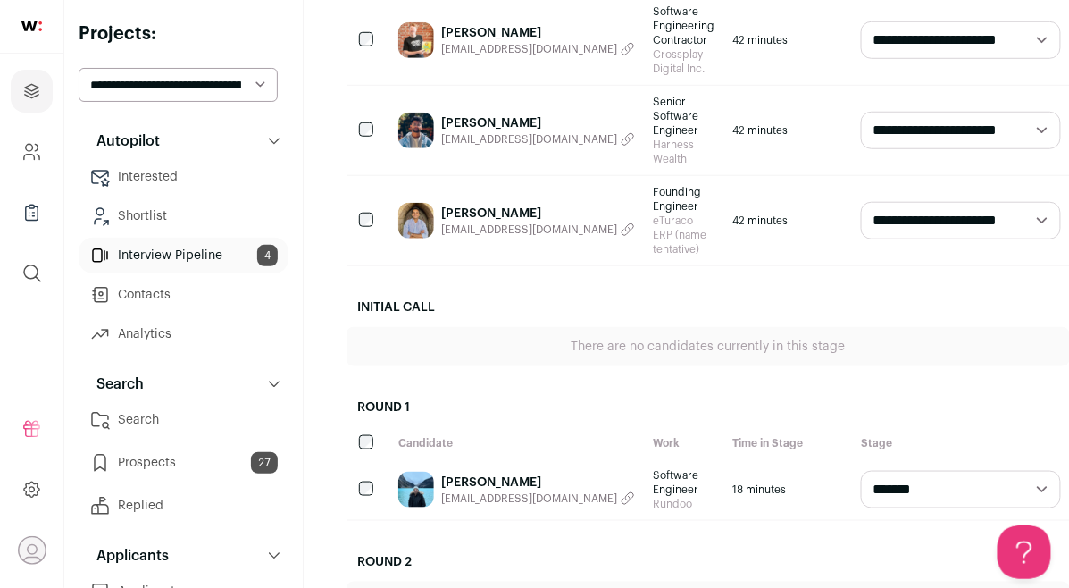
scroll to position [454, 0]
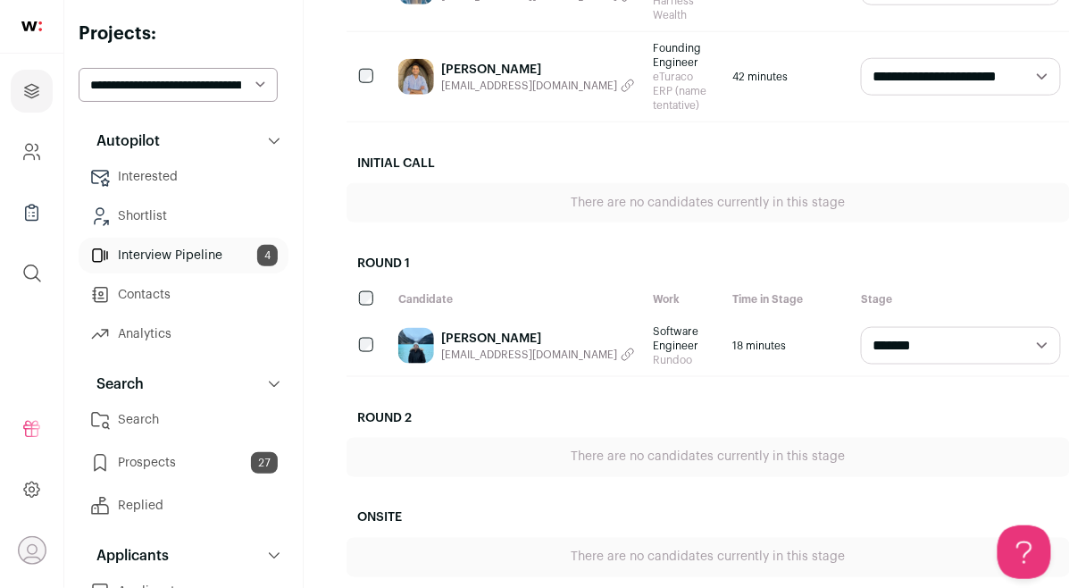
click at [502, 341] on link "[PERSON_NAME]" at bounding box center [538, 339] width 194 height 18
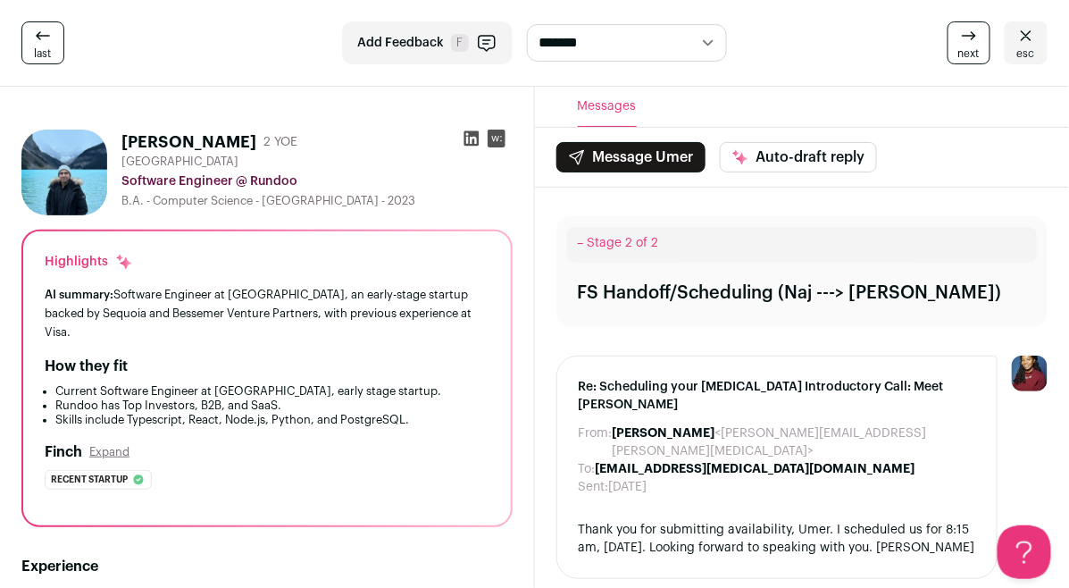
click at [1016, 54] on link "esc" at bounding box center [1026, 42] width 43 height 43
